Goal: Task Accomplishment & Management: Use online tool/utility

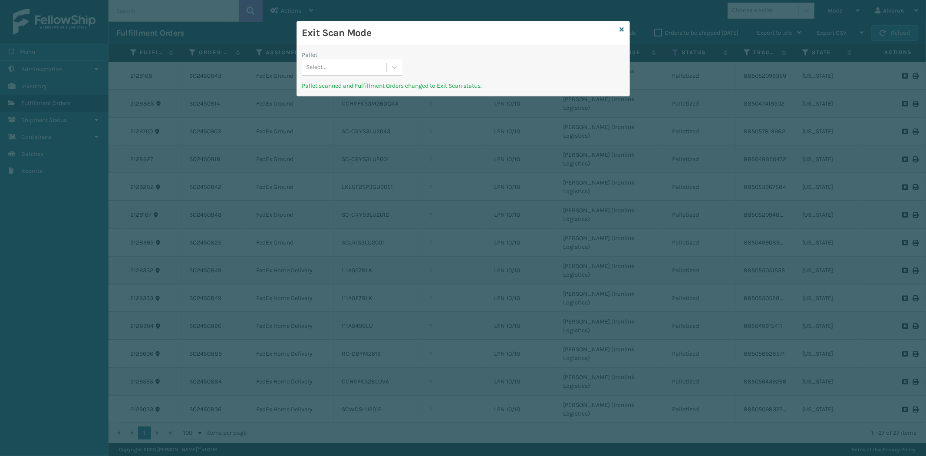
click at [403, 67] on div "Pallet Select..." at bounding box center [352, 65] width 111 height 31
click at [388, 62] on div at bounding box center [395, 67] width 16 height 16
click at [622, 29] on icon at bounding box center [622, 29] width 4 height 6
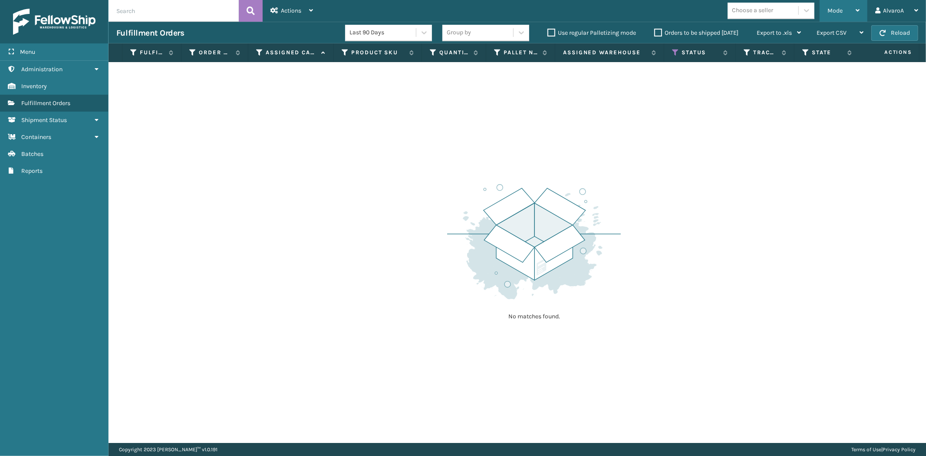
click at [836, 17] on div "Mode" at bounding box center [843, 11] width 32 height 22
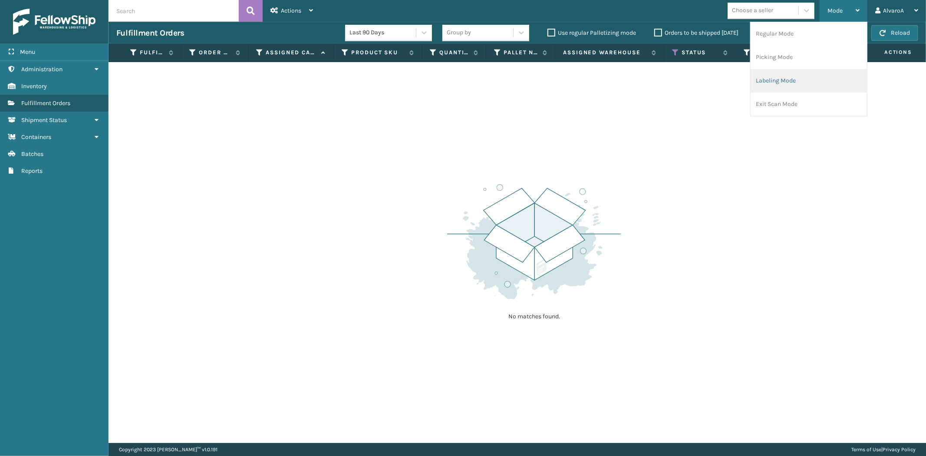
click at [802, 83] on li "Labeling Mode" at bounding box center [808, 80] width 116 height 23
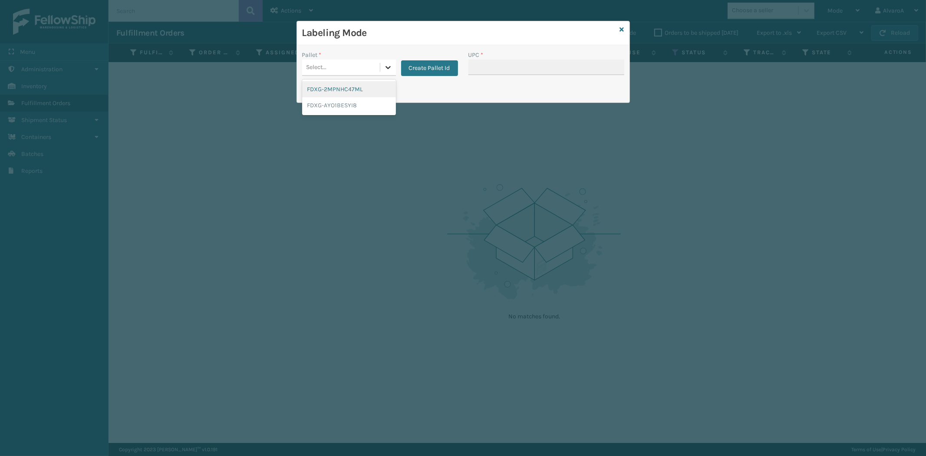
drag, startPoint x: 384, startPoint y: 71, endPoint x: 394, endPoint y: 66, distance: 11.3
click at [384, 70] on icon at bounding box center [388, 67] width 9 height 9
click at [404, 69] on button "Create Pallet Id" at bounding box center [429, 68] width 57 height 16
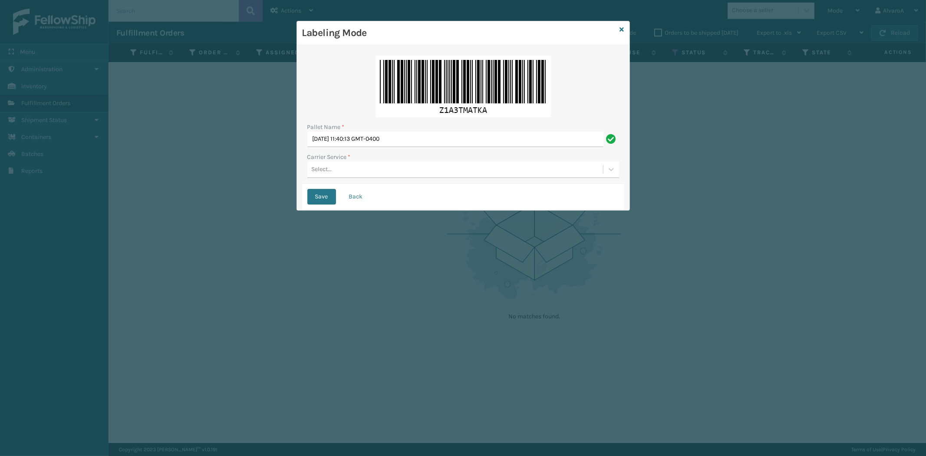
click at [427, 125] on div "Pallet Name *" at bounding box center [463, 126] width 312 height 9
drag, startPoint x: 423, startPoint y: 138, endPoint x: 132, endPoint y: 167, distance: 292.2
click at [141, 166] on div "Labeling Mode Pallet Name * [DATE] 11:40:13 GMT-0400 Carrier Service * Select..…" at bounding box center [463, 228] width 926 height 456
type input "LPN 518128"
click at [334, 165] on div "Select..." at bounding box center [455, 169] width 296 height 14
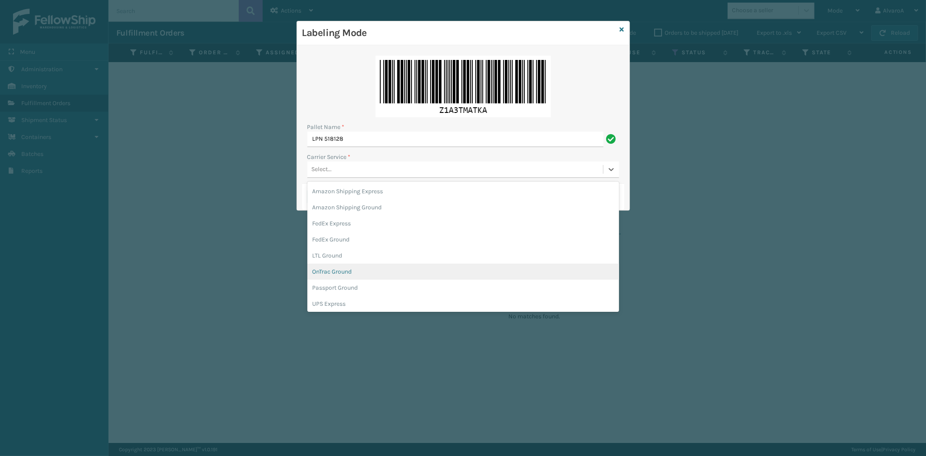
scroll to position [48, 0]
click at [337, 271] on div "UPS Ground" at bounding box center [463, 271] width 312 height 16
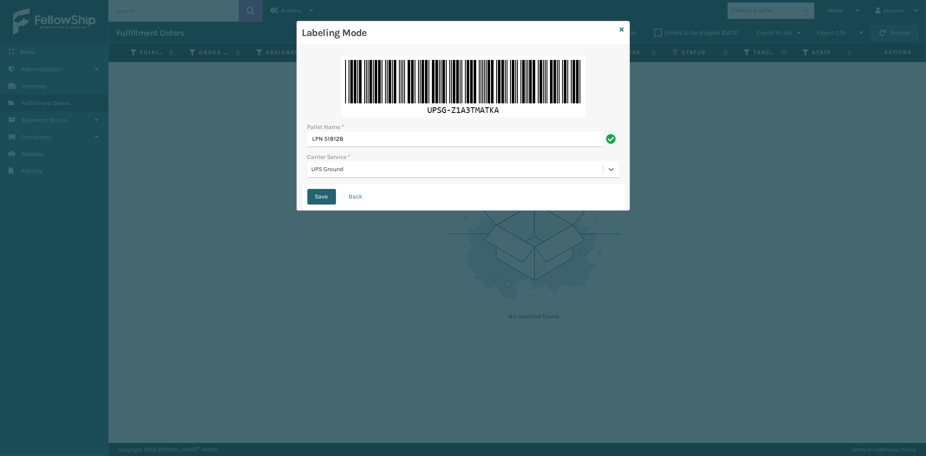
click at [325, 198] on button "Save" at bounding box center [321, 197] width 29 height 16
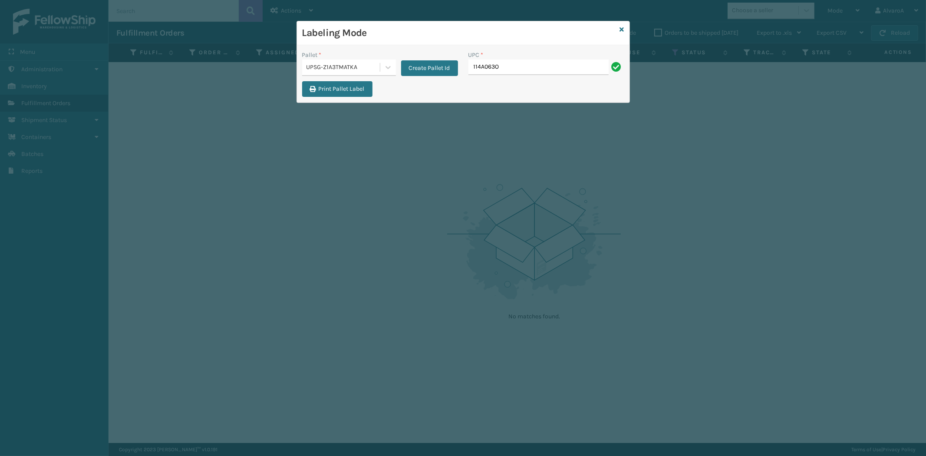
type input "114A063OAT"
type input "133A013BRN"
type input "CCHRFKS3M26DGRA"
type input "CCWENKS3BLURA"
type input "LKLGF2SP3OLV-C"
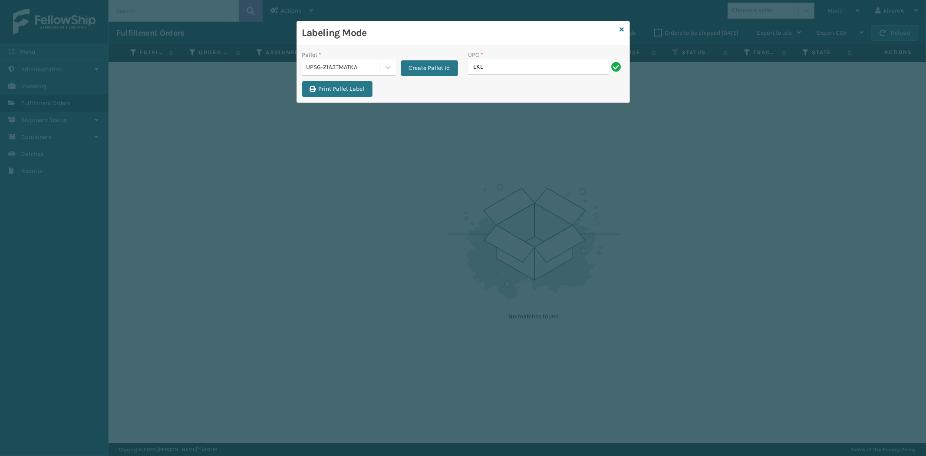
type input "LKLGF2SP3OLV-C"
type input "510A003CML"
type input "517A007RST"
type input "CCHRFKS2M26DGRA"
type input "LKLGF2SP1GU3051"
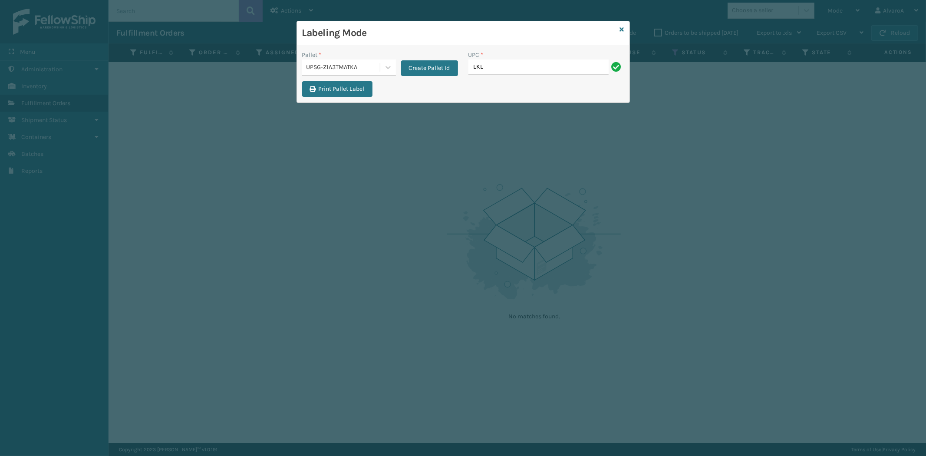
type input "LKLGF2SP1GU3051"
type input "LKLGF2SP1GU3073"
type input "CCWENKS1BLURA"
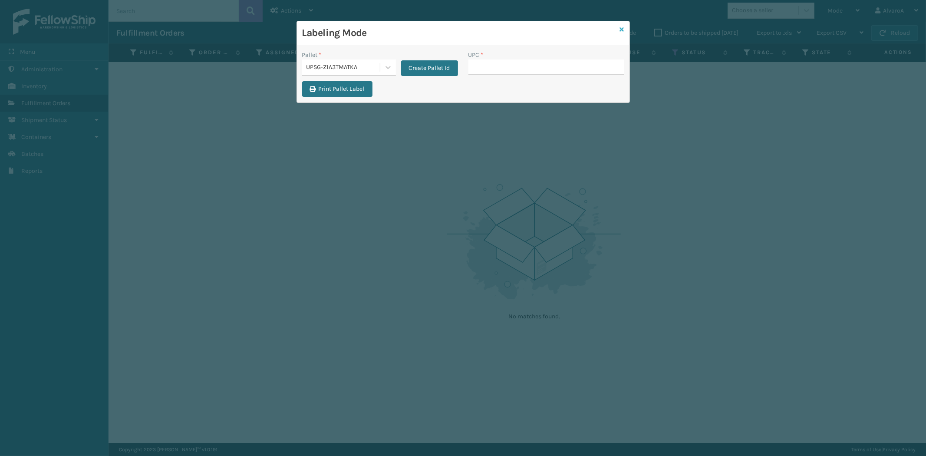
click at [623, 32] on icon at bounding box center [622, 29] width 4 height 6
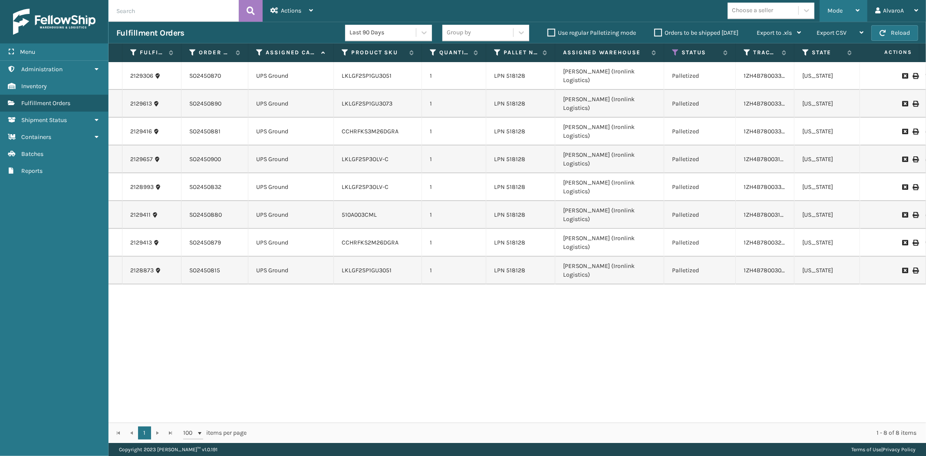
click at [856, 11] on icon at bounding box center [857, 10] width 4 height 6
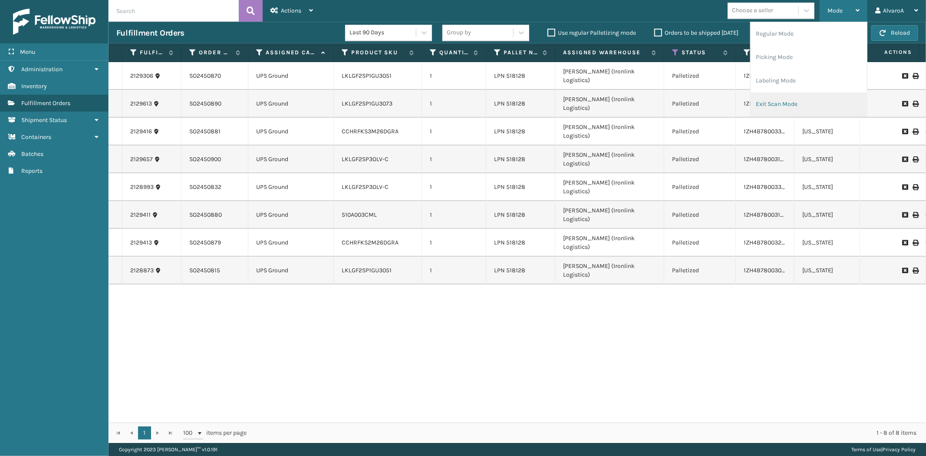
click at [795, 97] on li "Exit Scan Mode" at bounding box center [808, 103] width 116 height 23
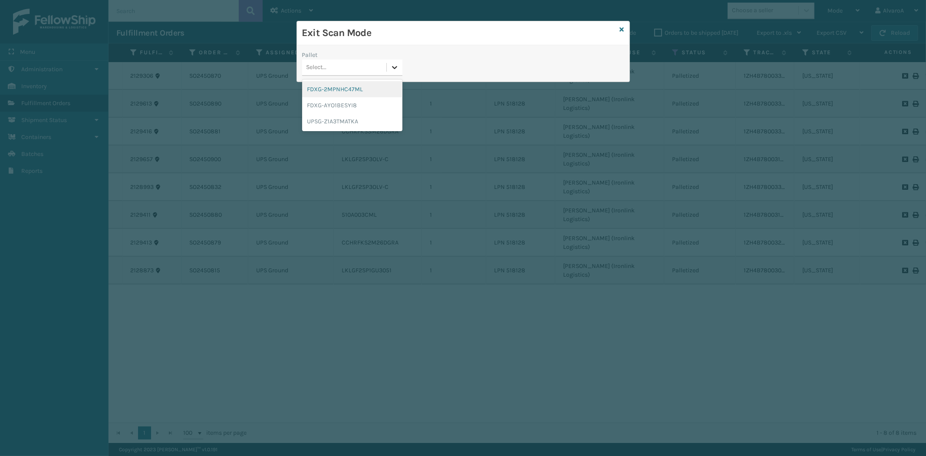
click at [397, 66] on icon at bounding box center [394, 67] width 9 height 9
click at [622, 31] on icon at bounding box center [622, 29] width 4 height 6
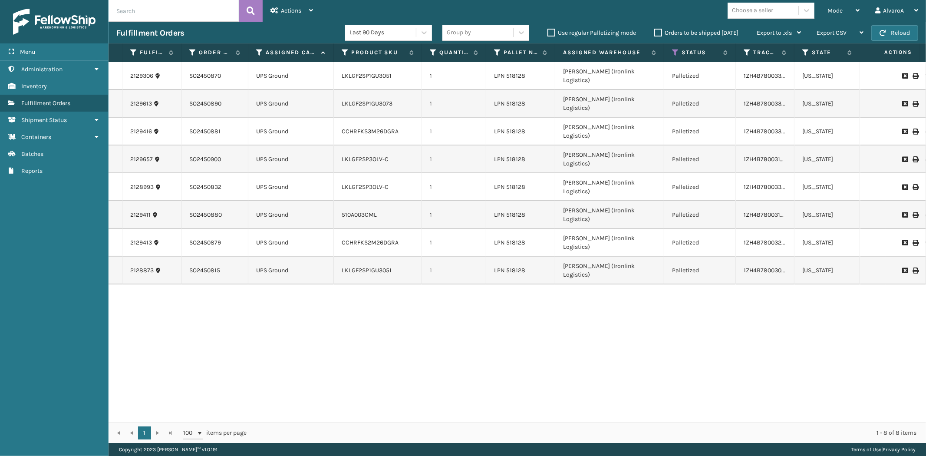
click at [661, 29] on label "Orders to be shipped [DATE]" at bounding box center [696, 32] width 84 height 7
click at [654, 29] on input "Orders to be shipped [DATE]" at bounding box center [654, 31] width 0 height 6
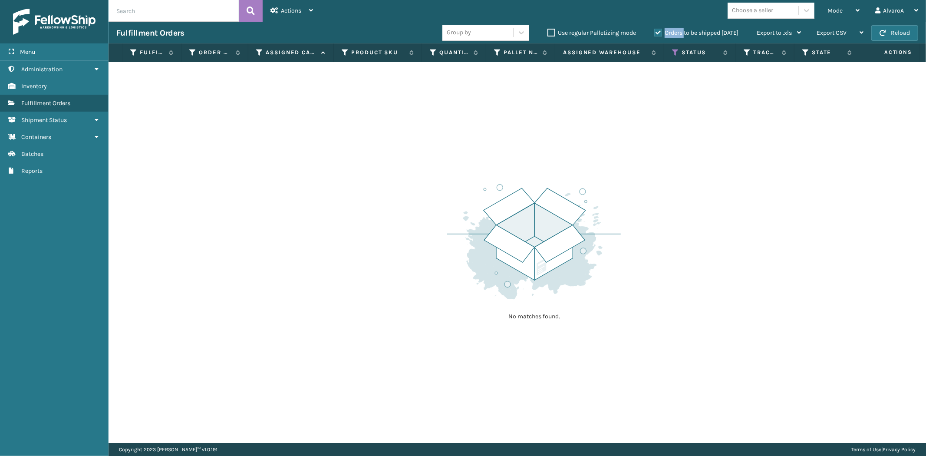
click at [661, 29] on label "Orders to be shipped [DATE]" at bounding box center [696, 32] width 84 height 7
click at [654, 29] on input "Orders to be shipped [DATE]" at bounding box center [654, 31] width 0 height 6
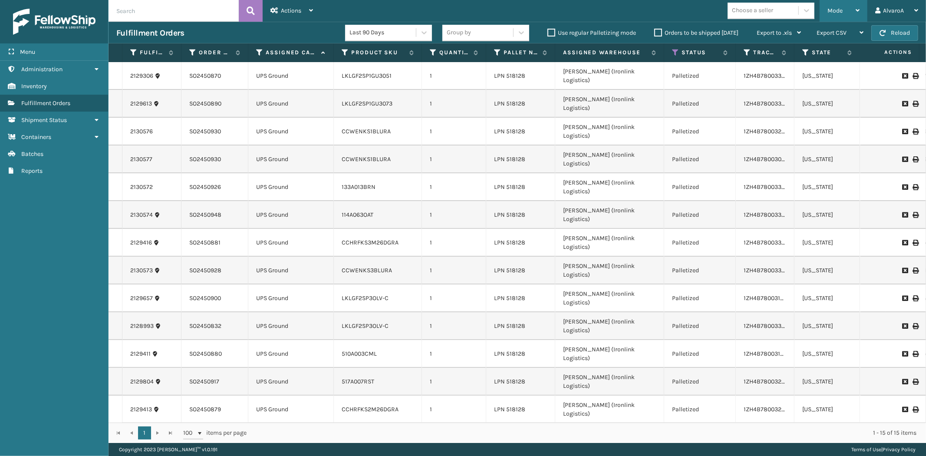
drag, startPoint x: 852, startPoint y: 10, endPoint x: 849, endPoint y: 31, distance: 21.9
click at [852, 11] on div "Mode" at bounding box center [843, 11] width 32 height 22
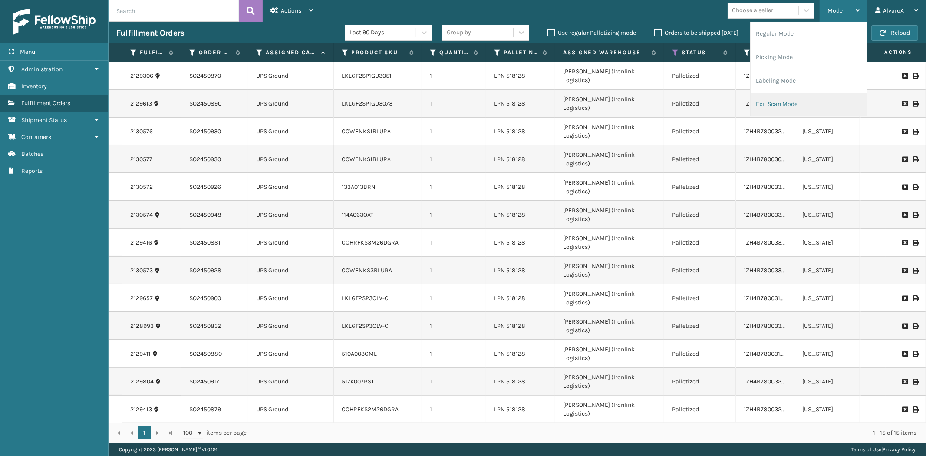
click at [769, 103] on li "Exit Scan Mode" at bounding box center [808, 103] width 116 height 23
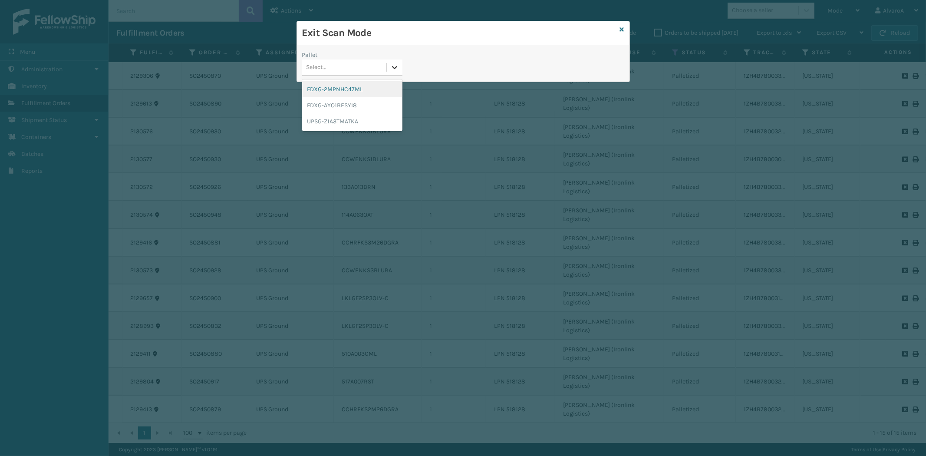
click at [396, 67] on icon at bounding box center [394, 67] width 5 height 3
click at [353, 116] on div "UPSG-Z1A3TMATKA" at bounding box center [352, 121] width 100 height 16
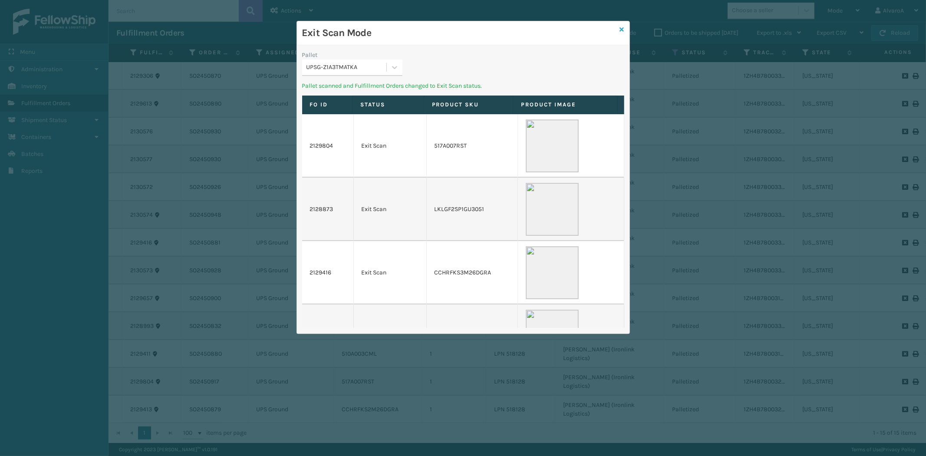
click at [621, 27] on icon at bounding box center [622, 29] width 4 height 6
